Goal: Information Seeking & Learning: Learn about a topic

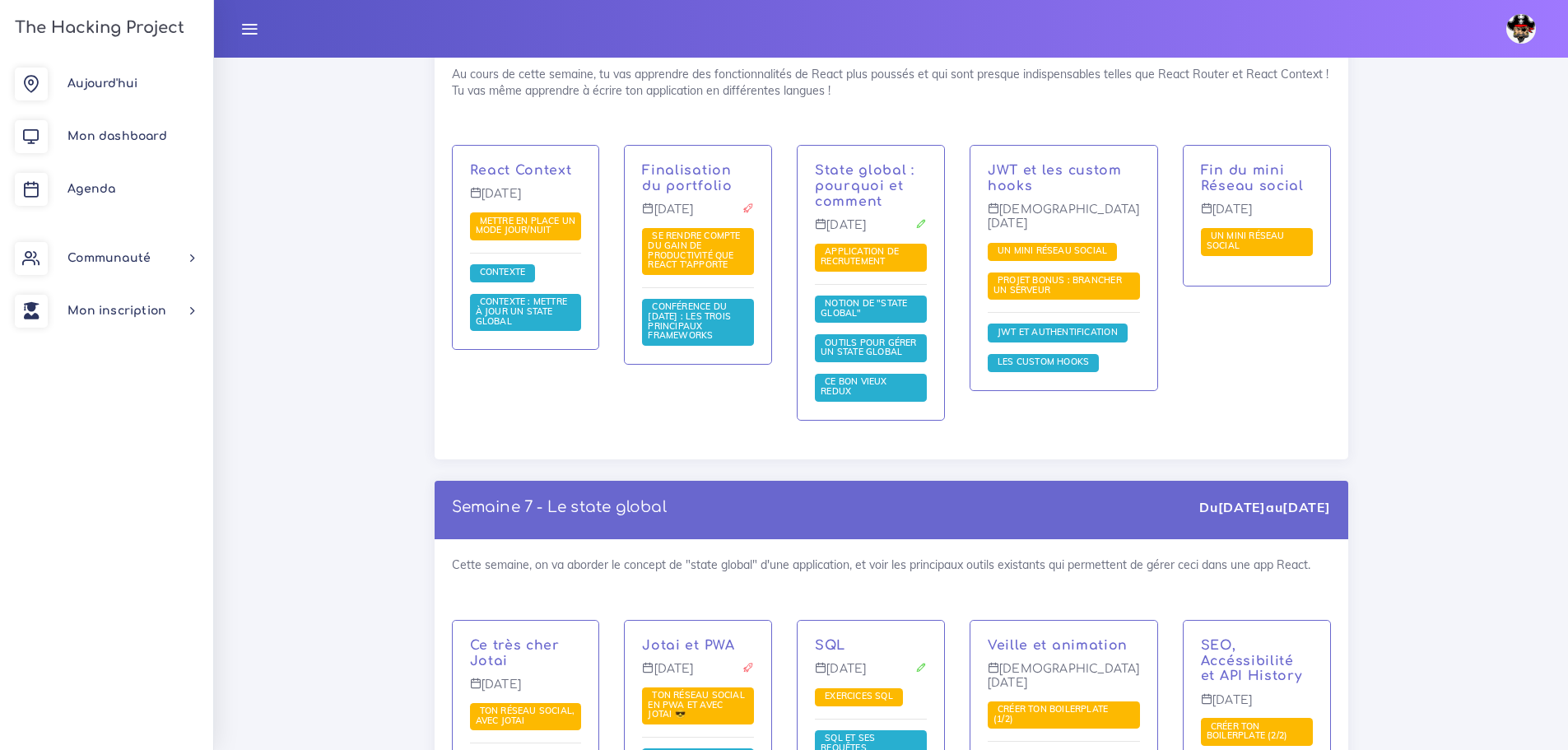
scroll to position [12323, 0]
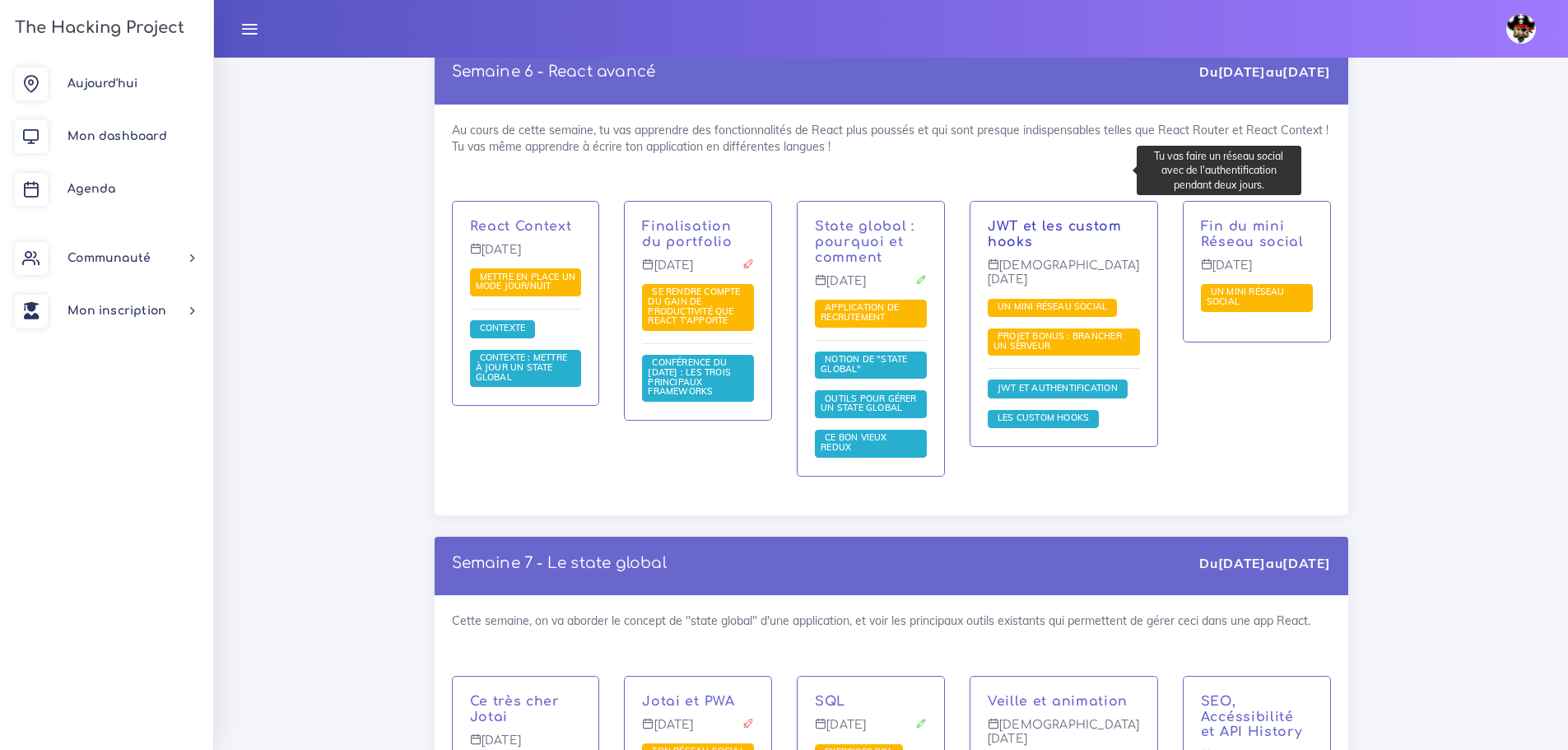
click at [1070, 219] on link "JWT et les custom hooks" at bounding box center [1054, 235] width 134 height 30
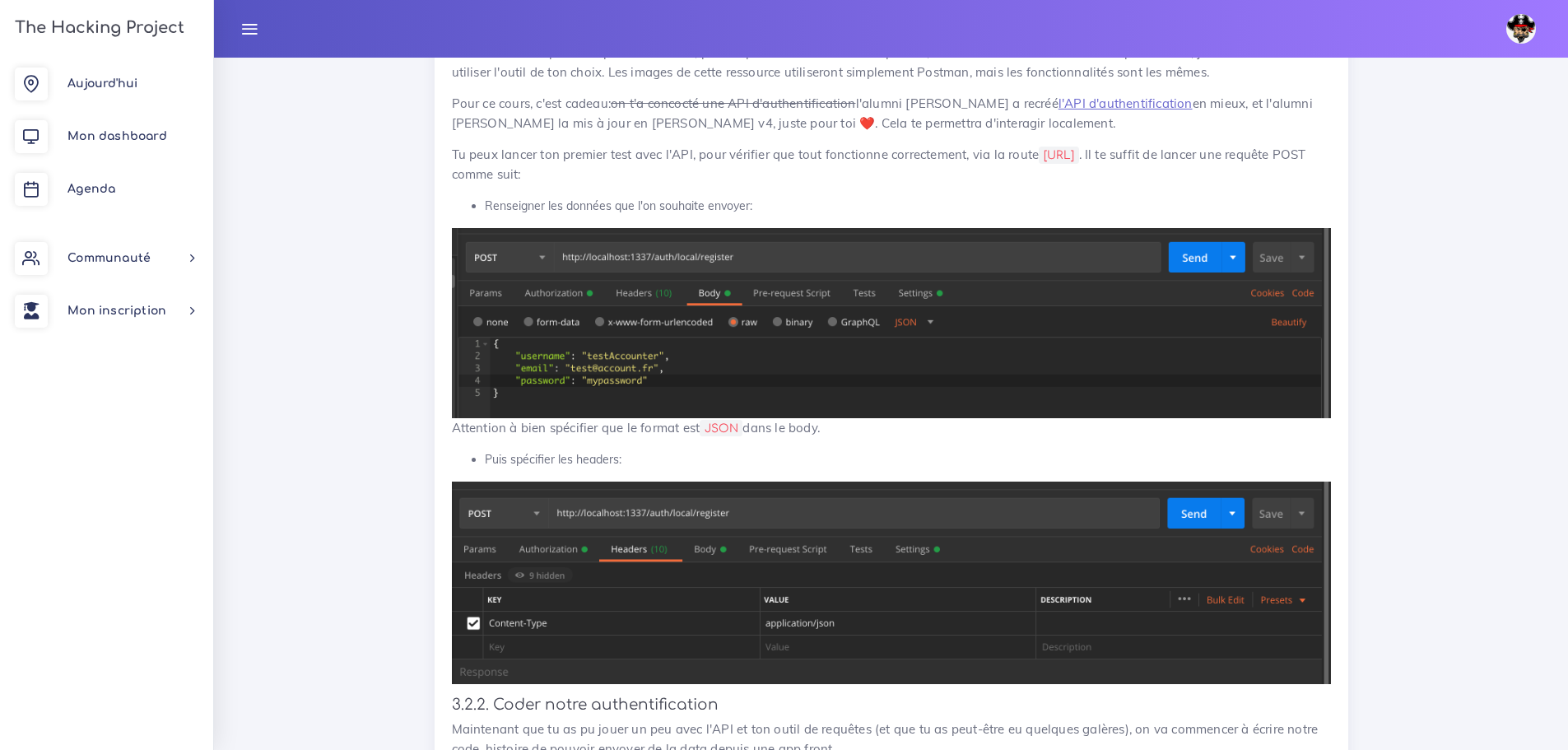
scroll to position [5186, 0]
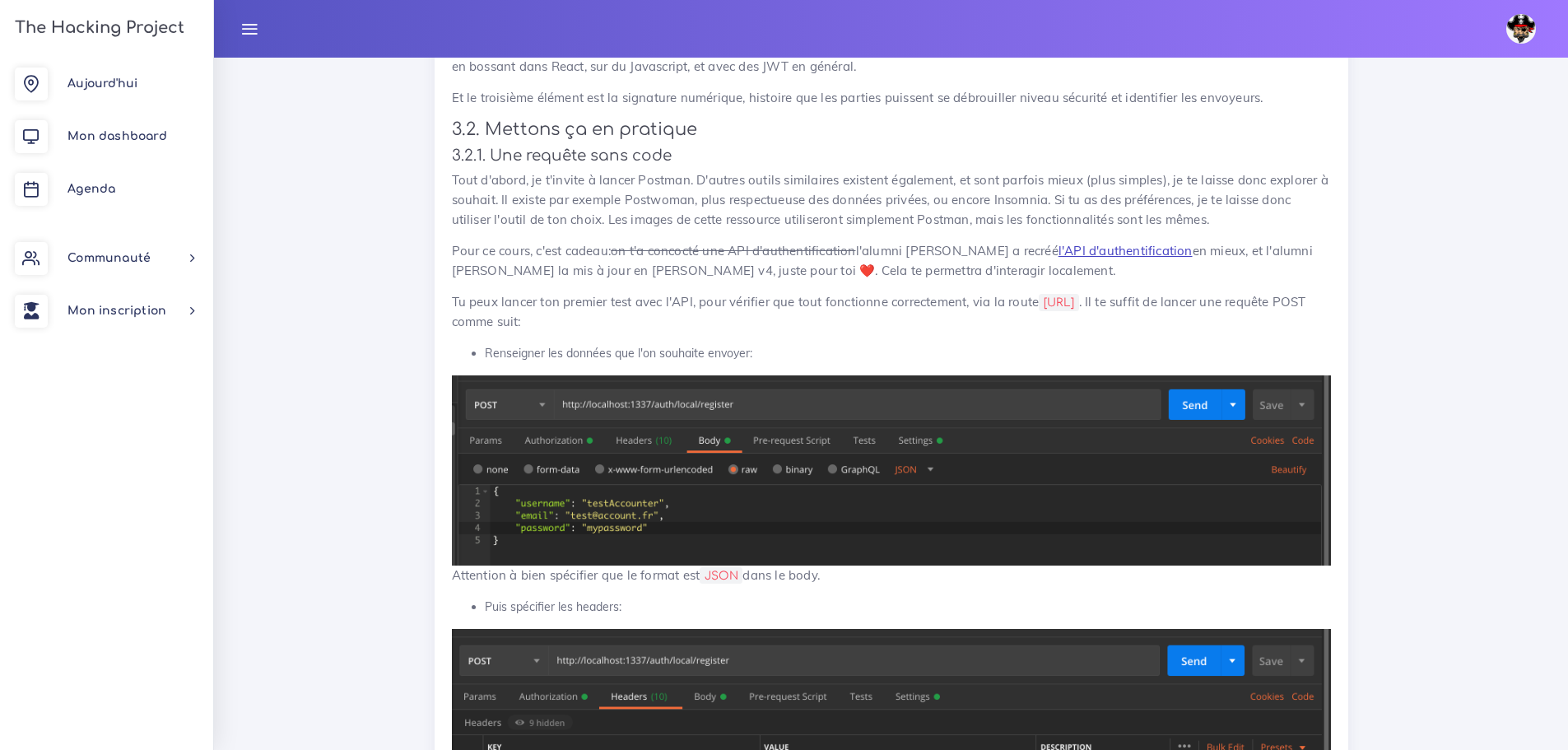
click at [1081, 258] on link "l'API d'authentification" at bounding box center [1125, 251] width 134 height 16
